Goal: Find specific fact: Find specific fact

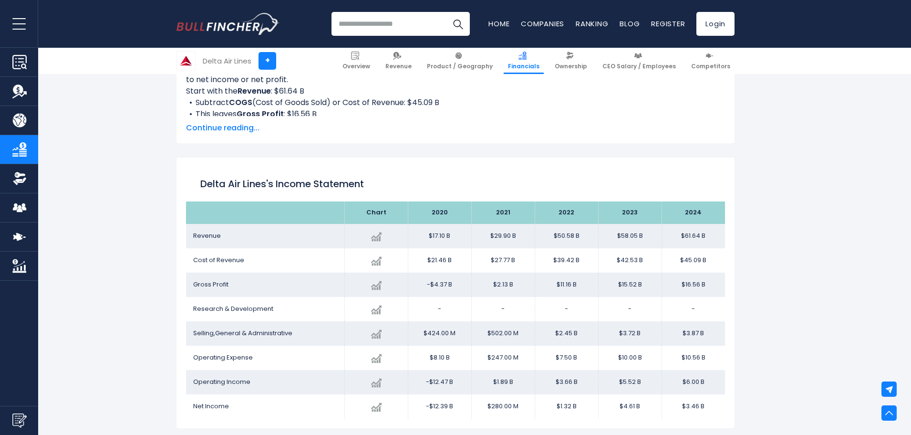
scroll to position [437, 0]
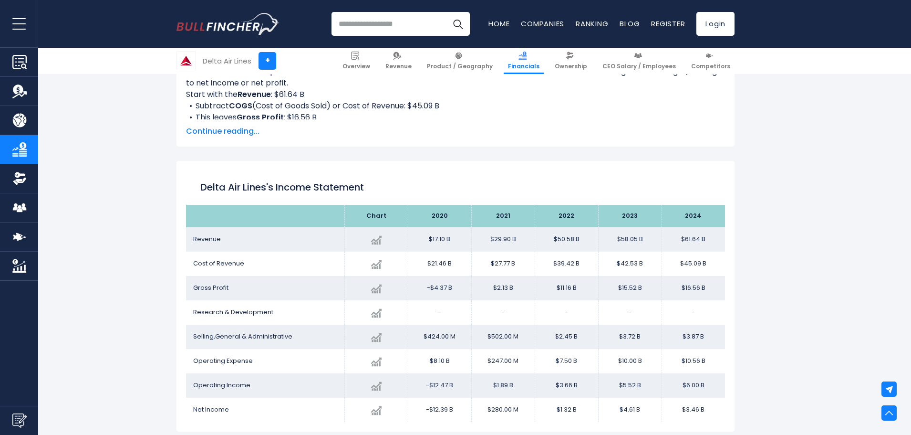
click at [686, 237] on td "$61.64 B" at bounding box center [693, 239] width 63 height 24
click at [696, 258] on td "$45.09 B" at bounding box center [693, 263] width 63 height 24
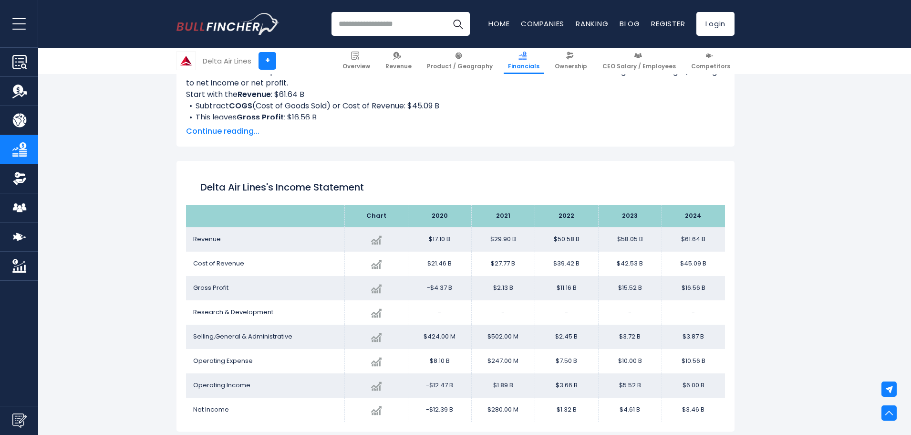
click at [693, 262] on td "$45.09 B" at bounding box center [693, 263] width 63 height 24
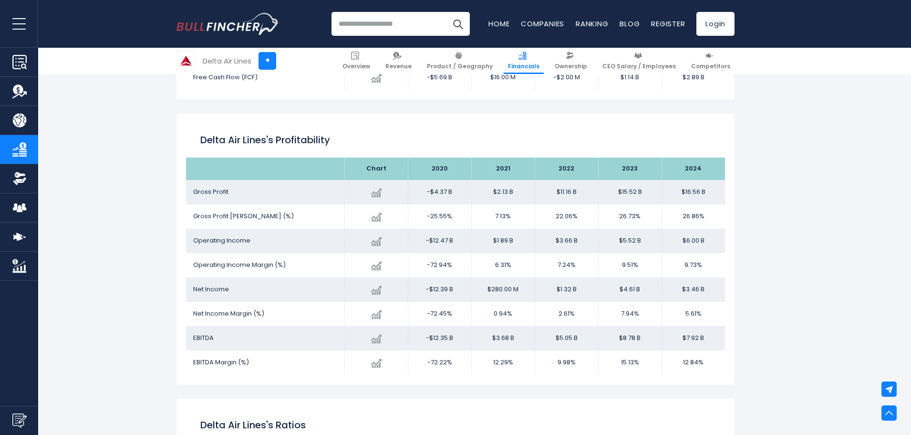
scroll to position [1551, 0]
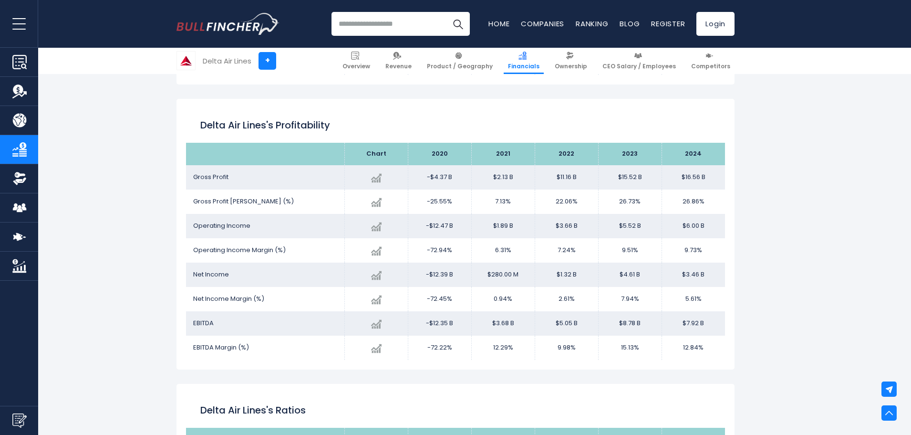
click at [688, 177] on td "$16.56 B" at bounding box center [693, 177] width 63 height 24
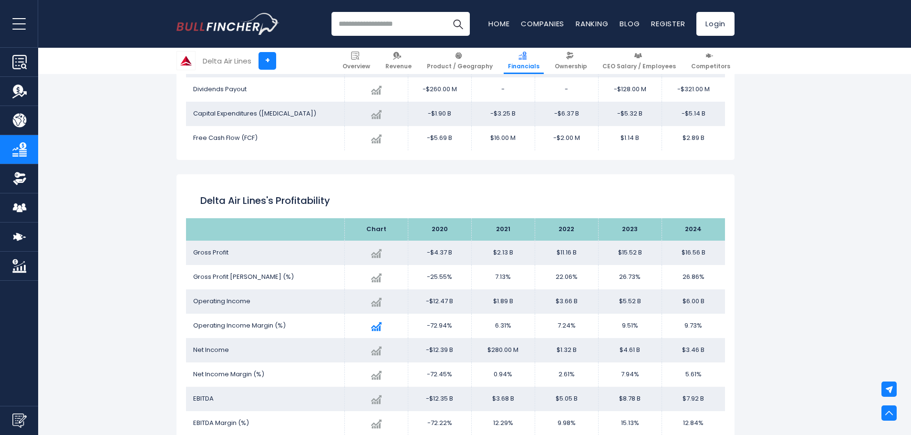
scroll to position [1471, 0]
